Goal: Check status: Check status

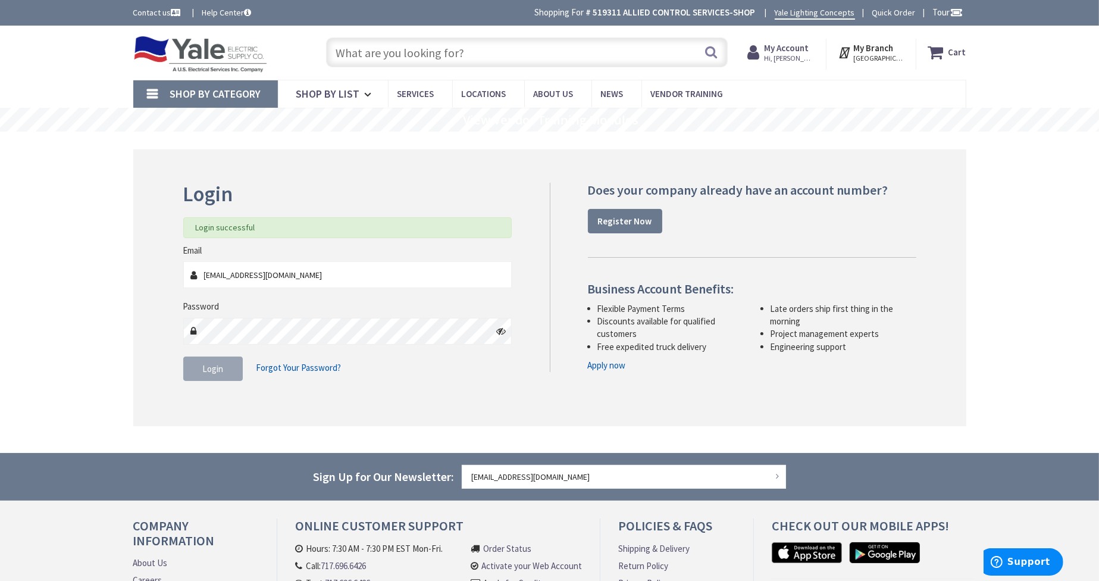
type input "[PERSON_NAME][GEOGRAPHIC_DATA], [GEOGRAPHIC_DATA]"
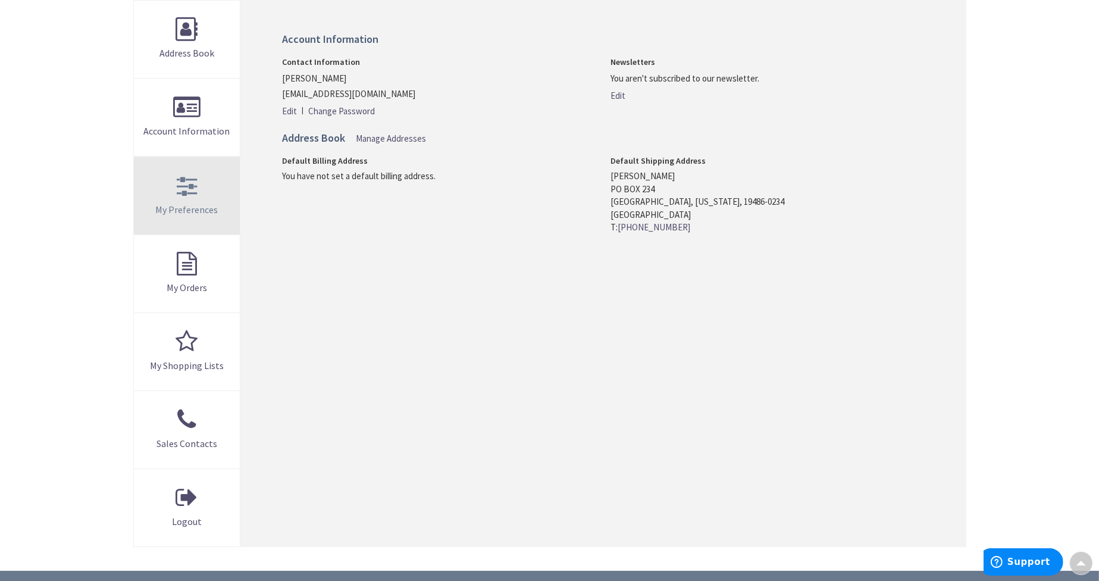
scroll to position [238, 0]
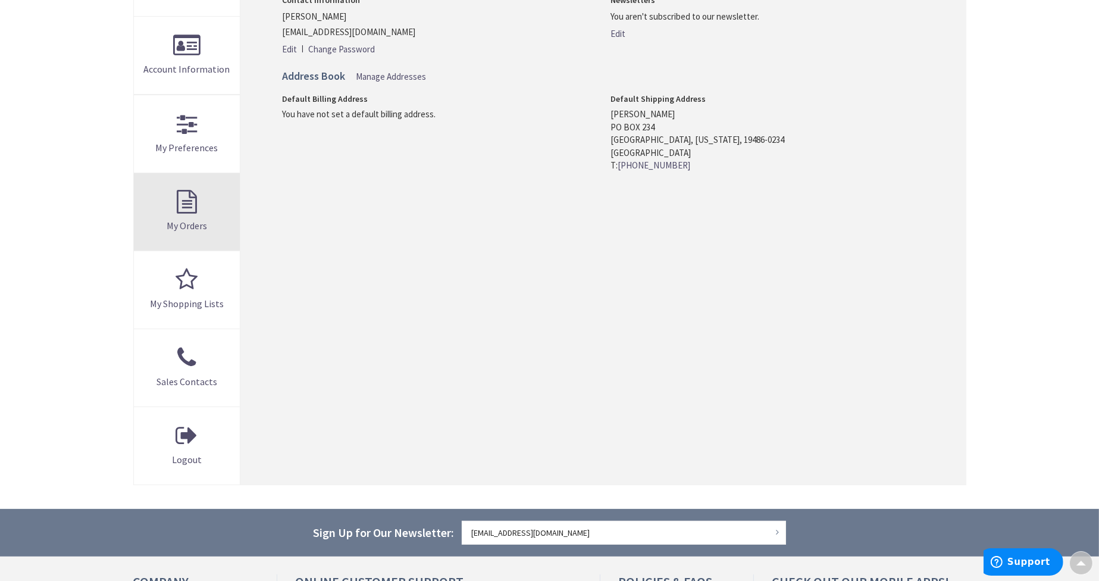
click at [193, 225] on span "My Orders" at bounding box center [187, 226] width 40 height 12
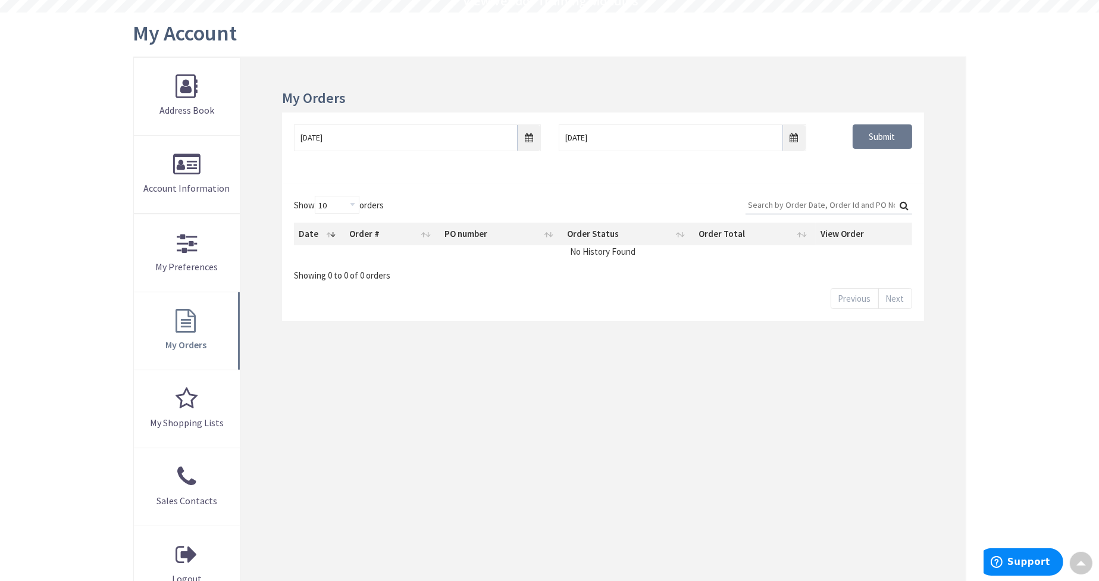
click at [769, 206] on input "Search:" at bounding box center [828, 205] width 167 height 18
type input "026557"
click at [904, 204] on label "Search: 026557" at bounding box center [828, 205] width 167 height 18
click at [904, 204] on input "026557" at bounding box center [828, 205] width 167 height 18
click at [526, 134] on input "9/30/2025" at bounding box center [417, 137] width 247 height 27
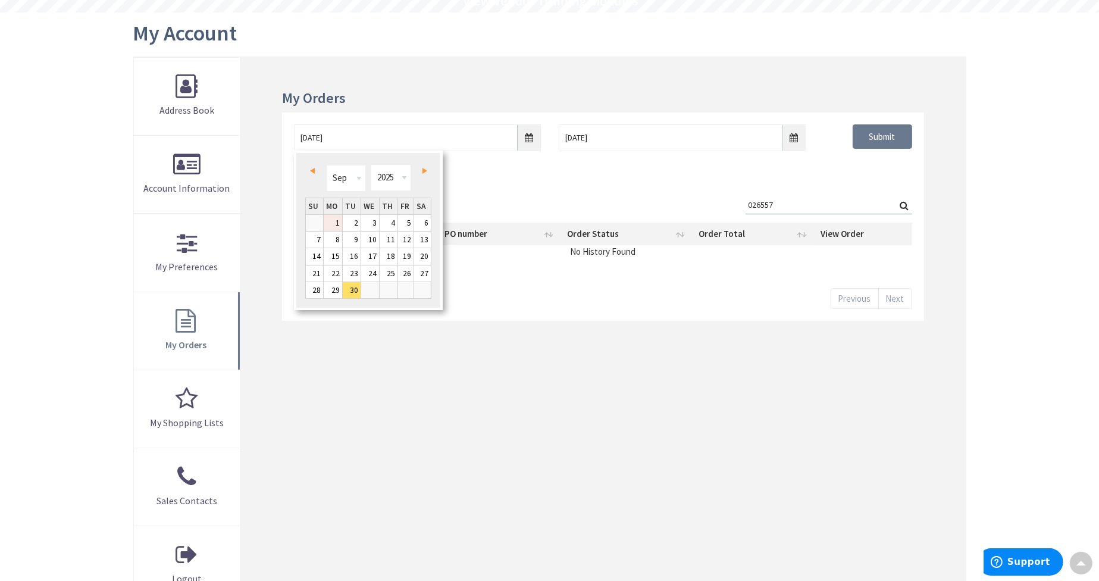
click at [336, 221] on link "1" at bounding box center [333, 223] width 18 height 16
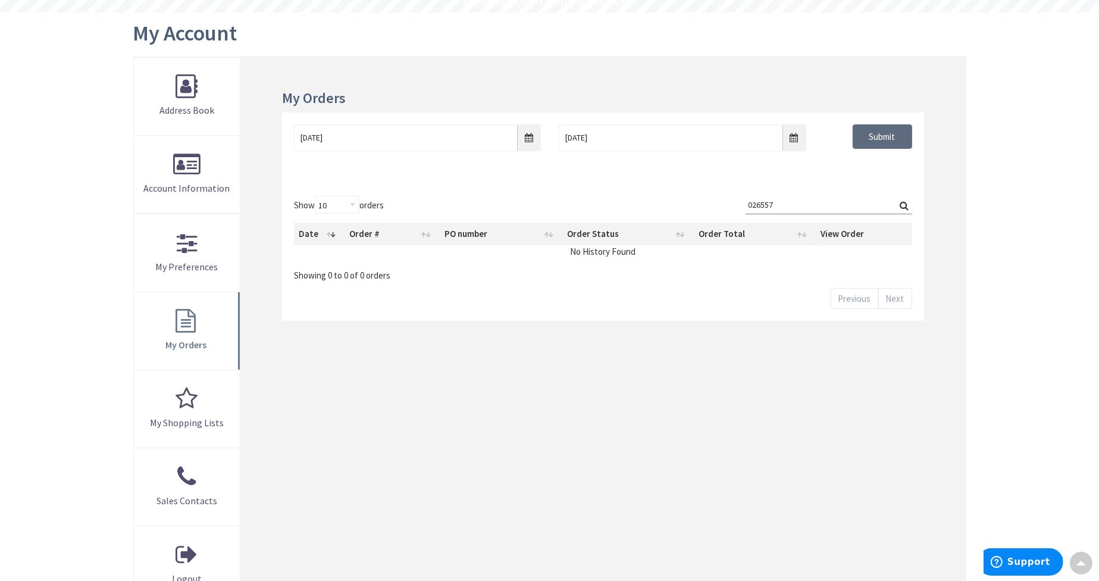
click at [897, 127] on input "Submit" at bounding box center [882, 136] width 59 height 25
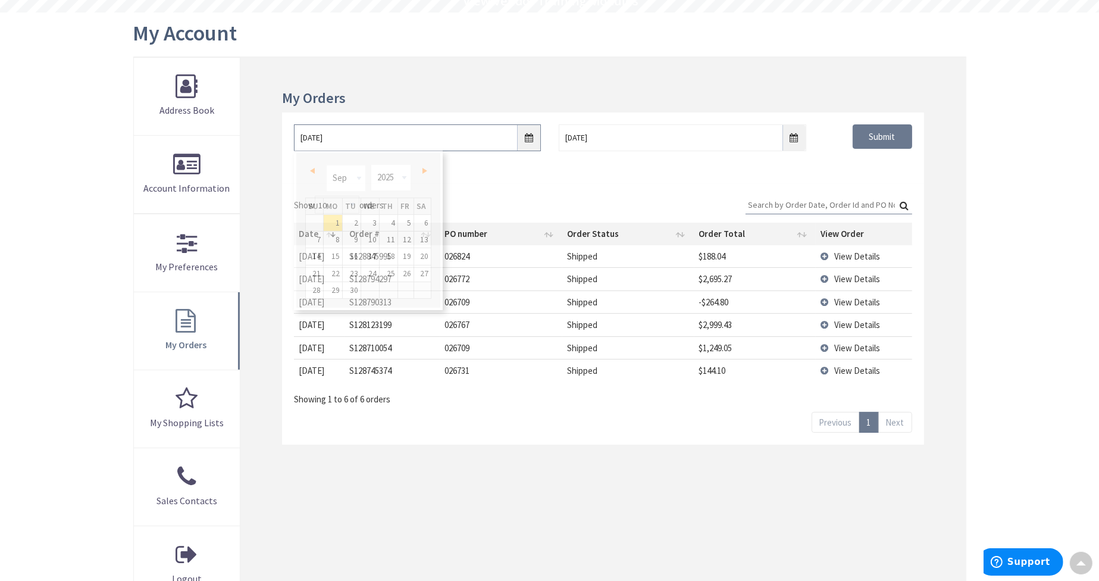
click at [532, 134] on input "09/01/2025" at bounding box center [417, 137] width 247 height 27
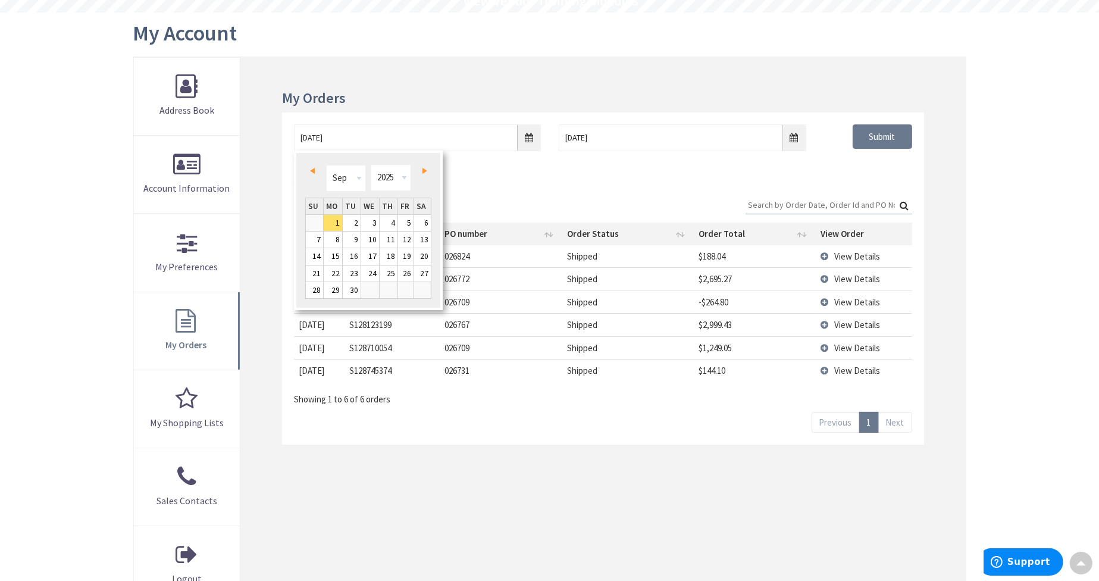
click at [312, 168] on span "Prev" at bounding box center [312, 171] width 5 height 6
click at [352, 227] on link "1" at bounding box center [352, 223] width 18 height 16
type input "07/01/2025"
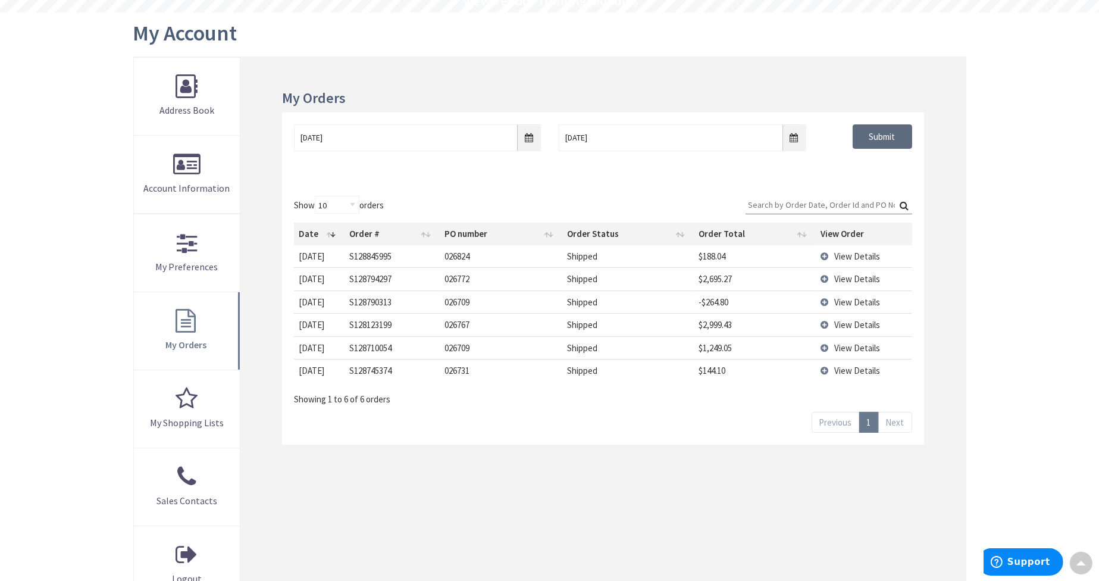
click at [876, 134] on input "Submit" at bounding box center [882, 136] width 59 height 25
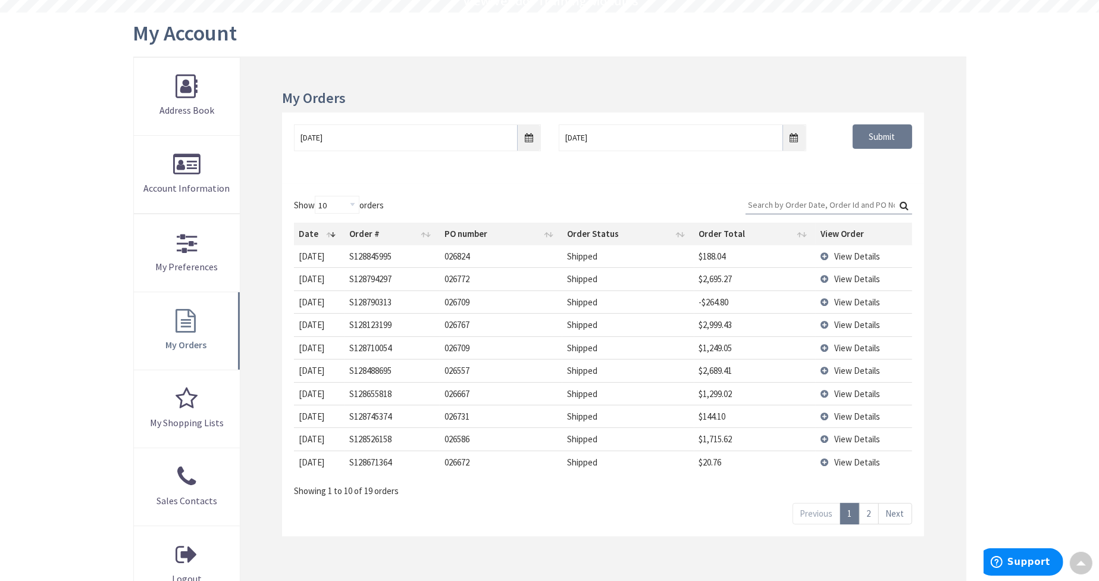
click at [807, 205] on input "Search:" at bounding box center [828, 205] width 167 height 18
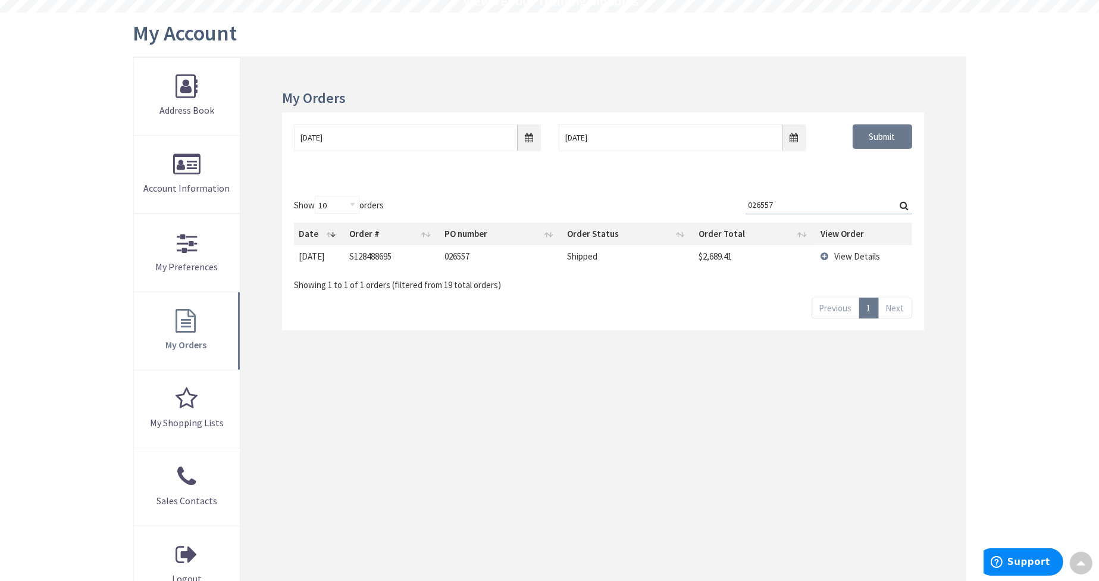
type input "026557"
click at [836, 254] on span "View Details" at bounding box center [857, 255] width 46 height 11
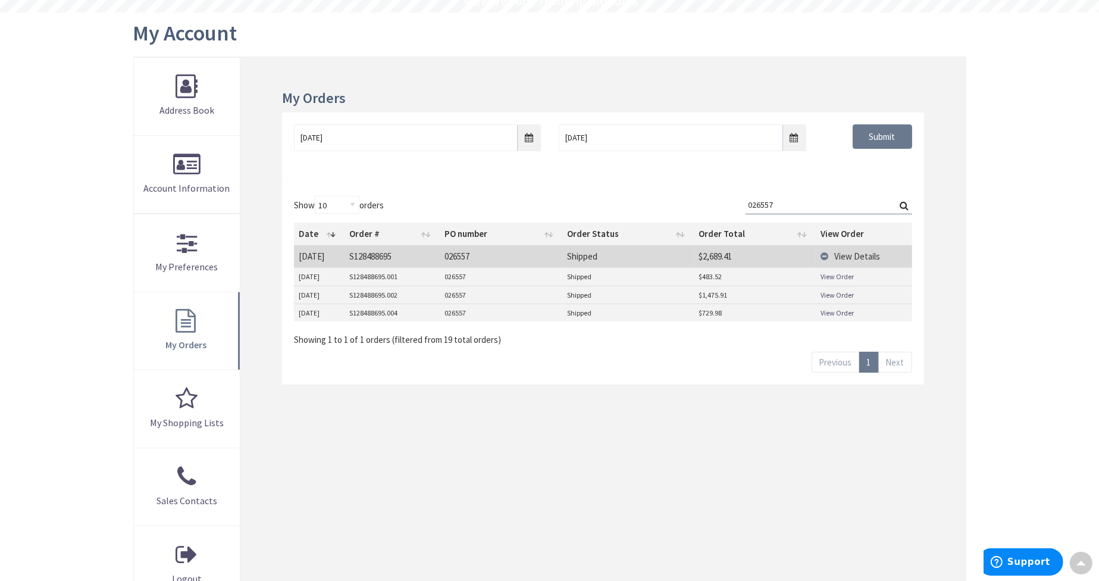
click at [832, 277] on link "View Order" at bounding box center [836, 276] width 33 height 10
click at [832, 299] on td "View Order" at bounding box center [864, 295] width 96 height 18
click at [836, 292] on link "View Order" at bounding box center [836, 295] width 33 height 10
click at [845, 315] on link "View Order" at bounding box center [836, 313] width 33 height 10
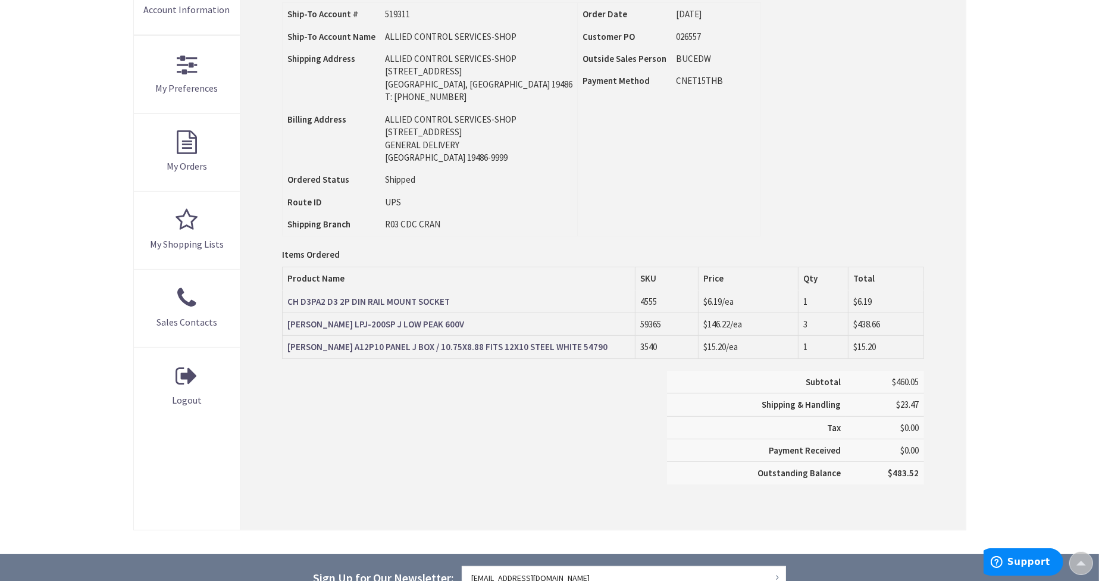
scroll to position [238, 0]
